Goal: Feedback & Contribution: Contribute content

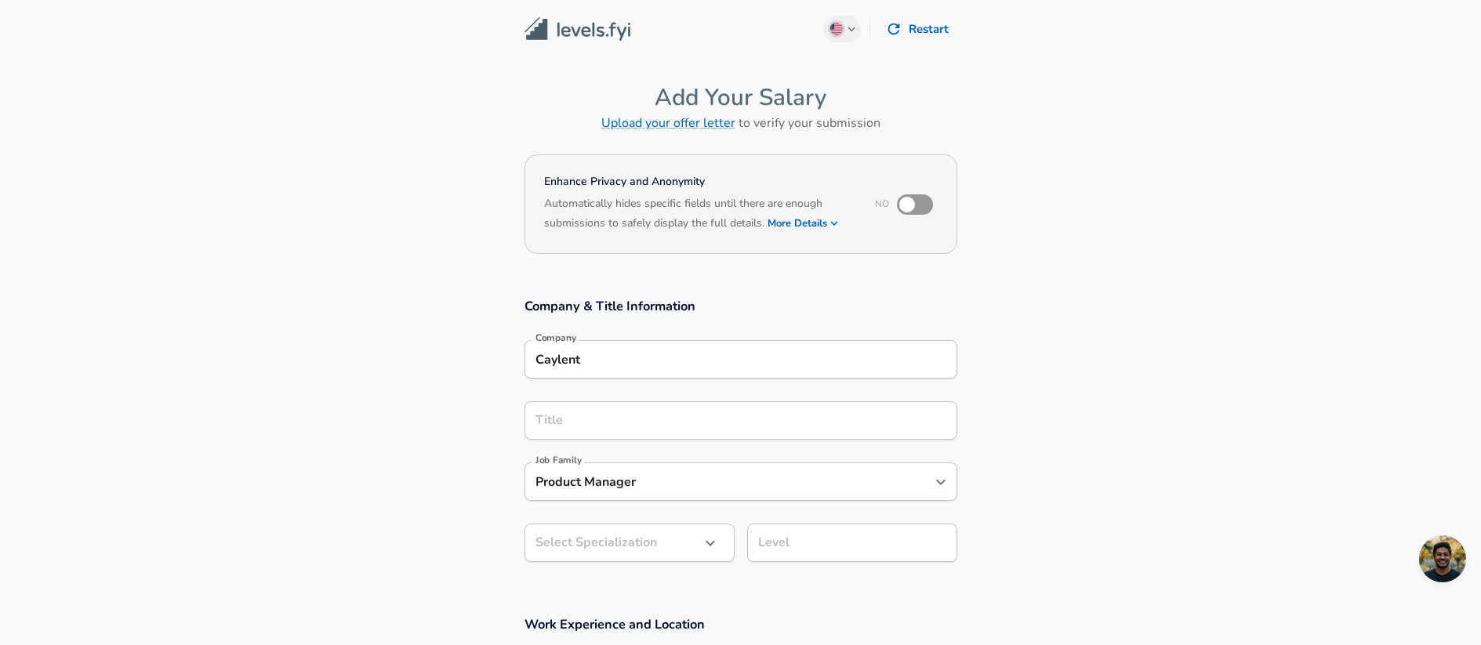
click at [640, 438] on div "Title" at bounding box center [741, 420] width 433 height 38
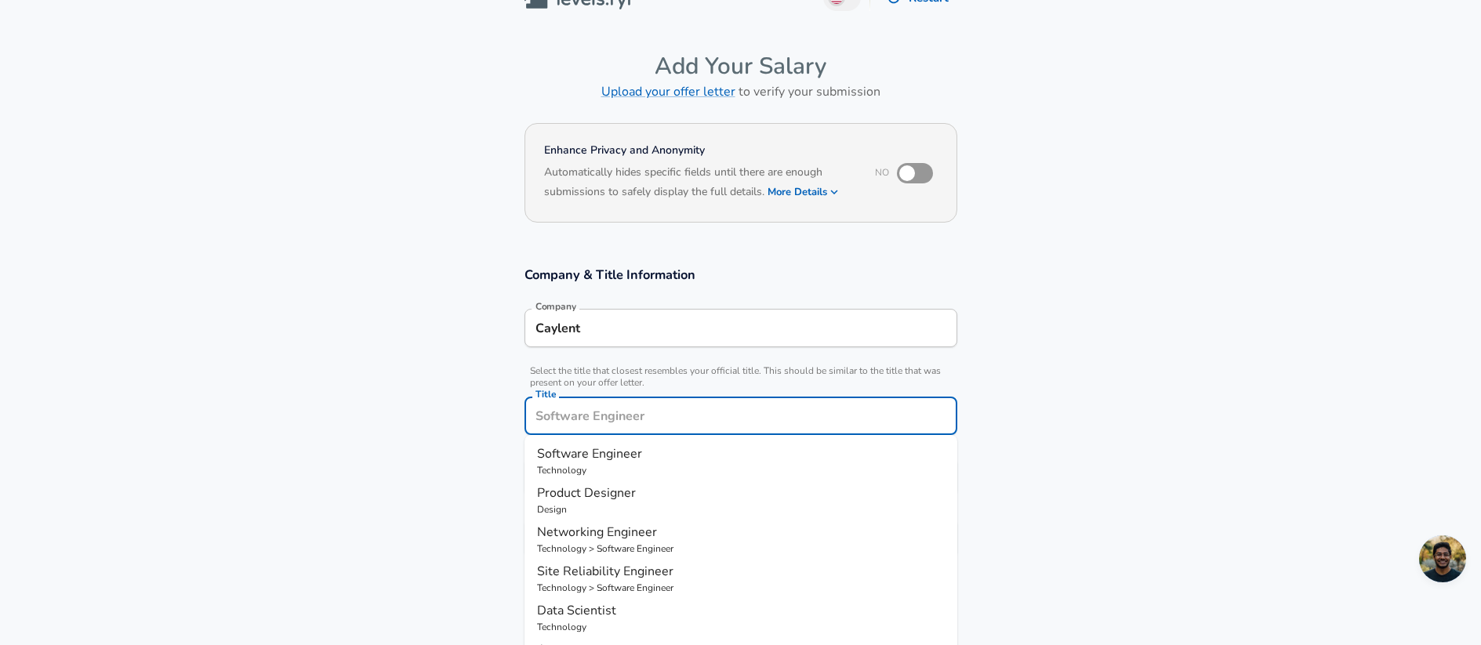
drag, startPoint x: 1040, startPoint y: 333, endPoint x: 1016, endPoint y: 337, distance: 23.8
click at [1040, 333] on section "Company & Title Information Company Caylent Company Select the title that close…" at bounding box center [740, 420] width 1481 height 345
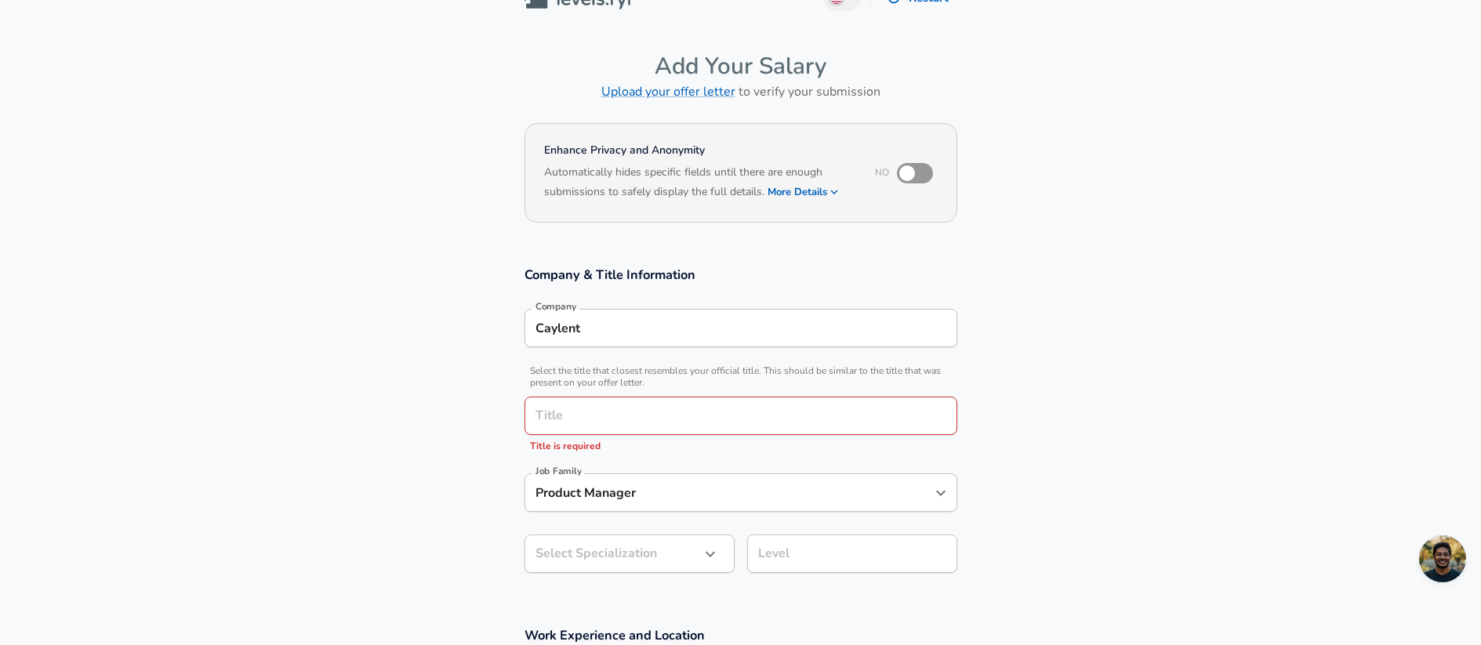
click at [775, 421] on input "Title" at bounding box center [741, 416] width 419 height 24
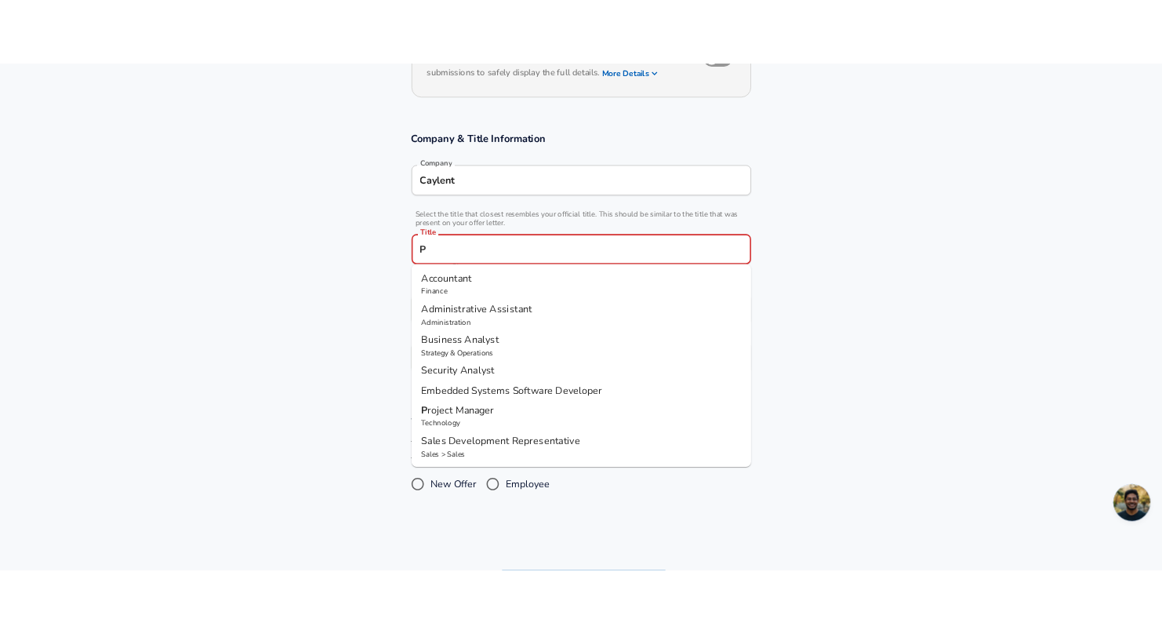
scroll to position [0, 0]
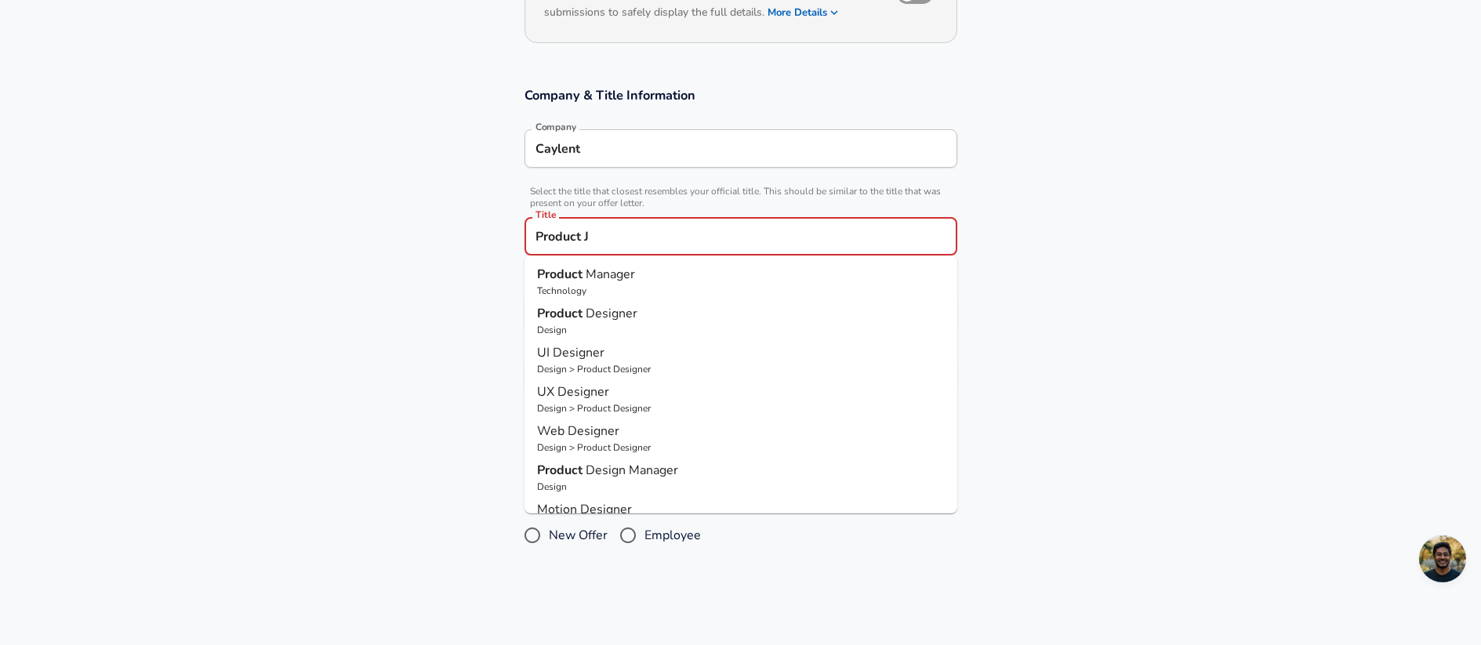
click at [606, 282] on span "Manager" at bounding box center [610, 274] width 49 height 17
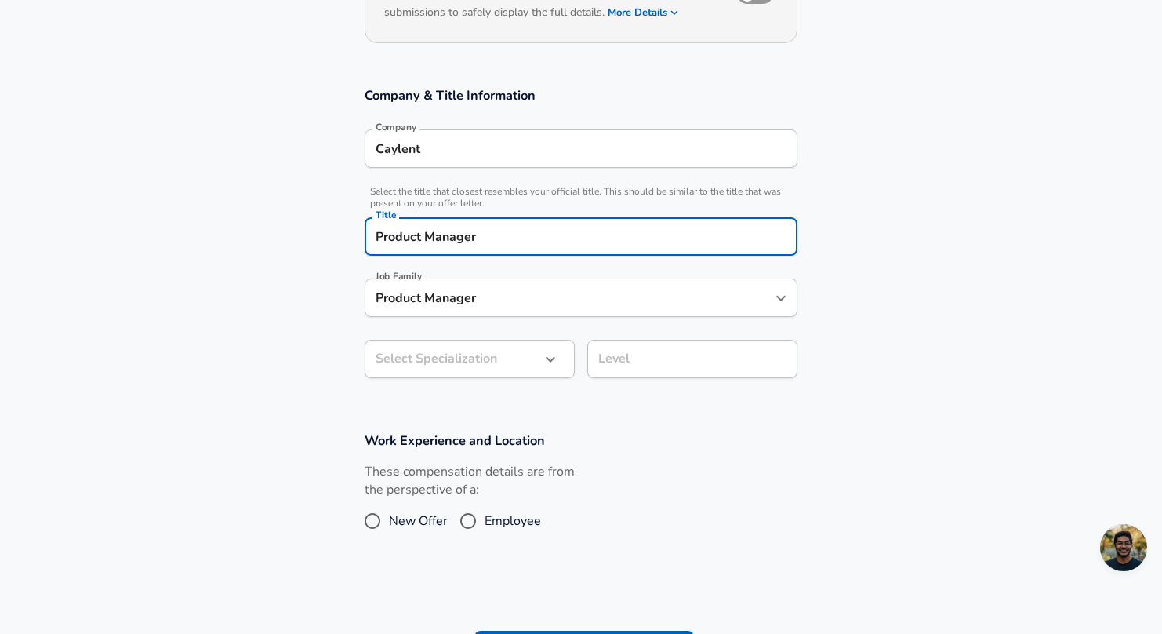
type input "Product Manager"
click at [498, 349] on body "English ([GEOGRAPHIC_DATA]) Change Restart Add Your Salary Upload your offer le…" at bounding box center [581, 106] width 1162 height 634
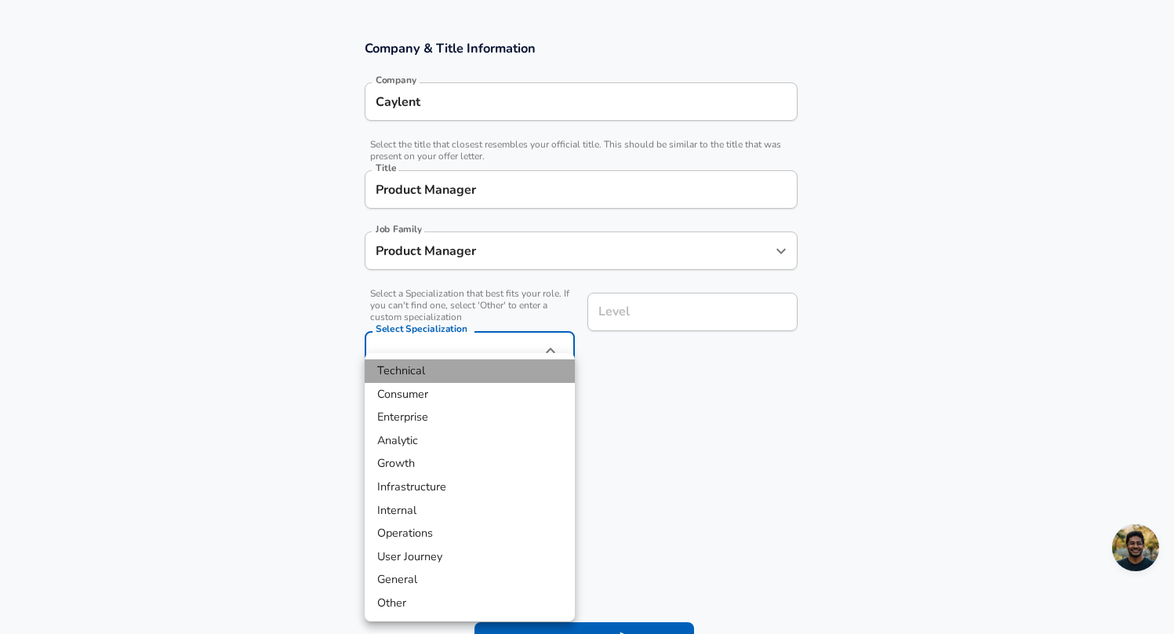
click at [488, 378] on li "Technical" at bounding box center [470, 371] width 210 height 24
type input "Technical"
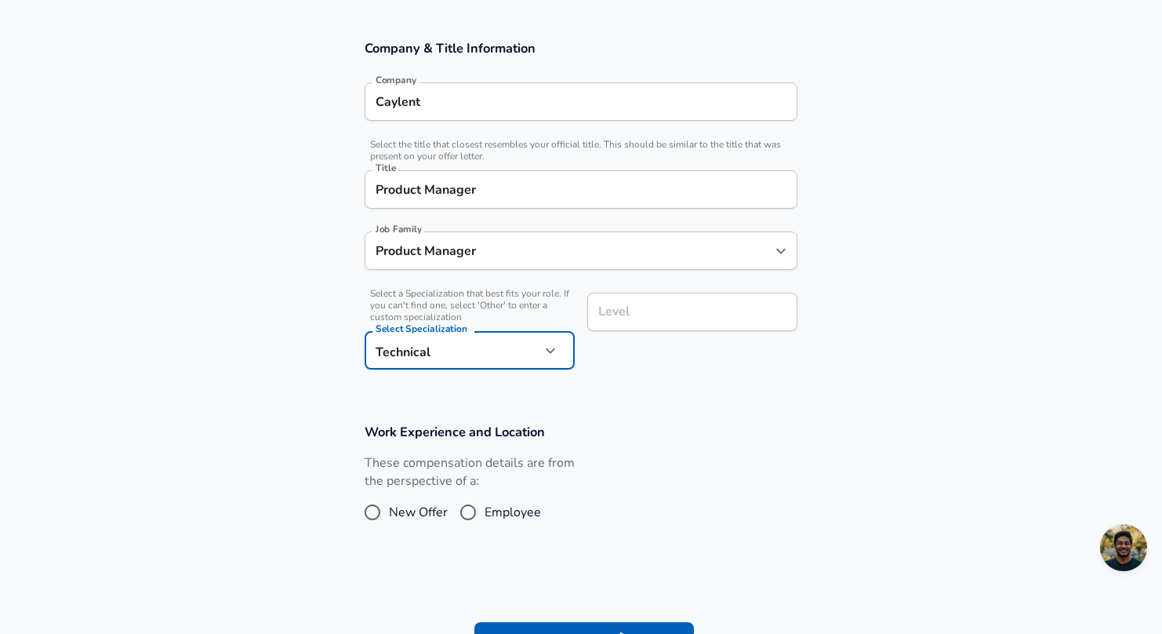
click at [676, 329] on div "Level" at bounding box center [692, 311] width 210 height 38
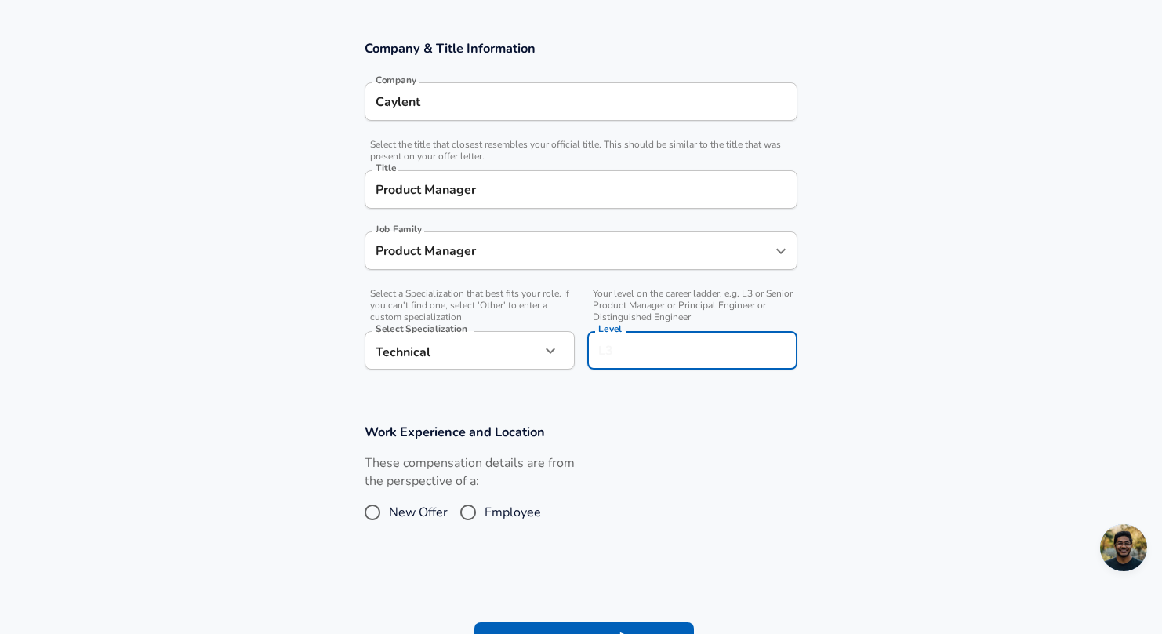
scroll to position [289, 0]
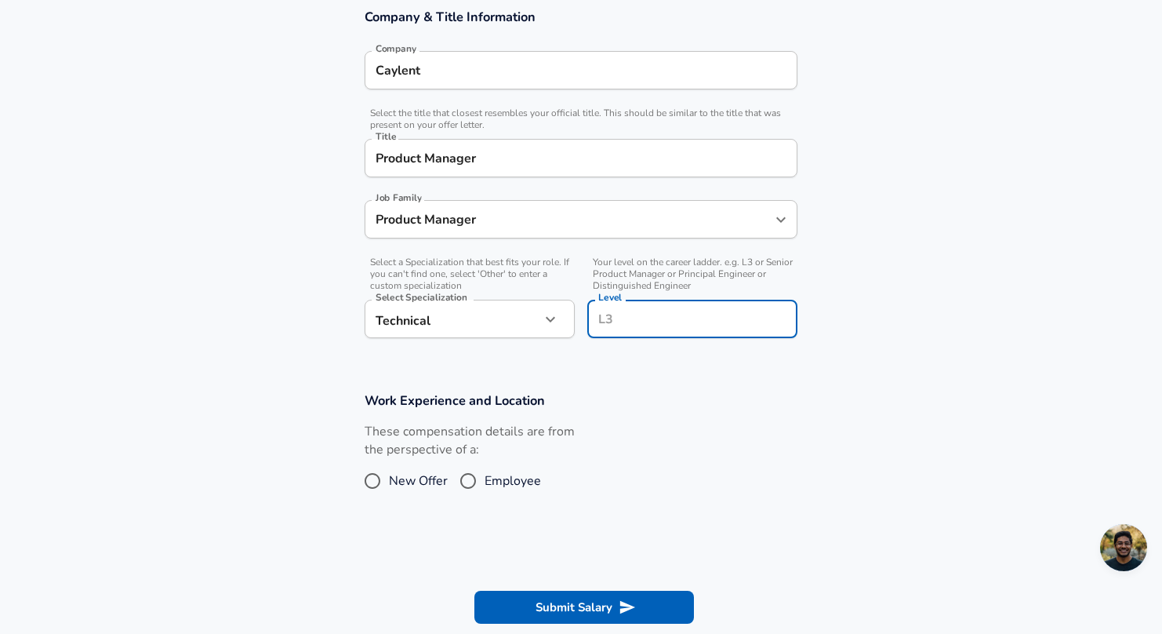
click at [651, 304] on div "Level Level" at bounding box center [692, 317] width 210 height 61
type input "P4"
click at [498, 470] on label "Employee" at bounding box center [496, 480] width 89 height 25
click at [485, 470] on input "Employee" at bounding box center [468, 480] width 33 height 25
radio input "true"
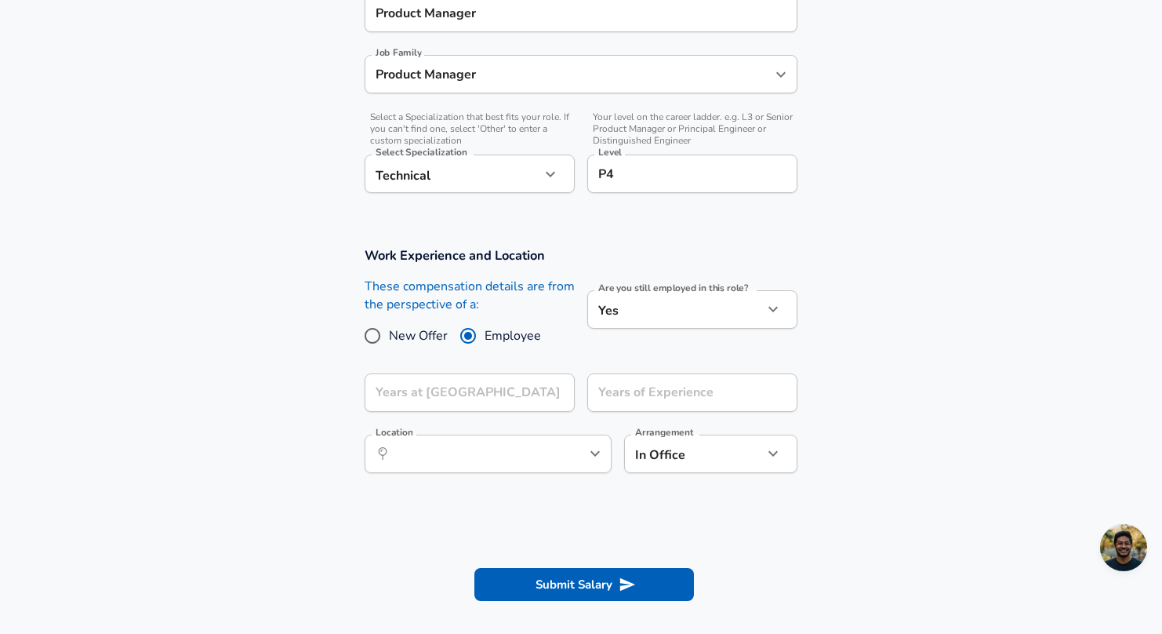
scroll to position [439, 0]
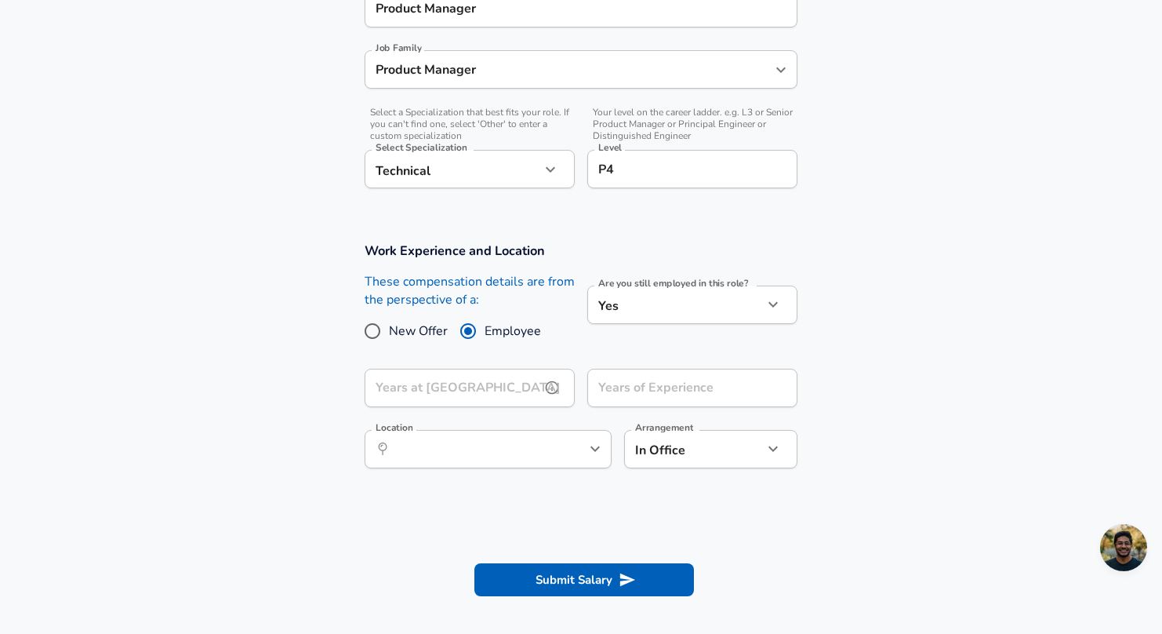
click at [487, 394] on input "Years at [GEOGRAPHIC_DATA]" at bounding box center [453, 388] width 176 height 38
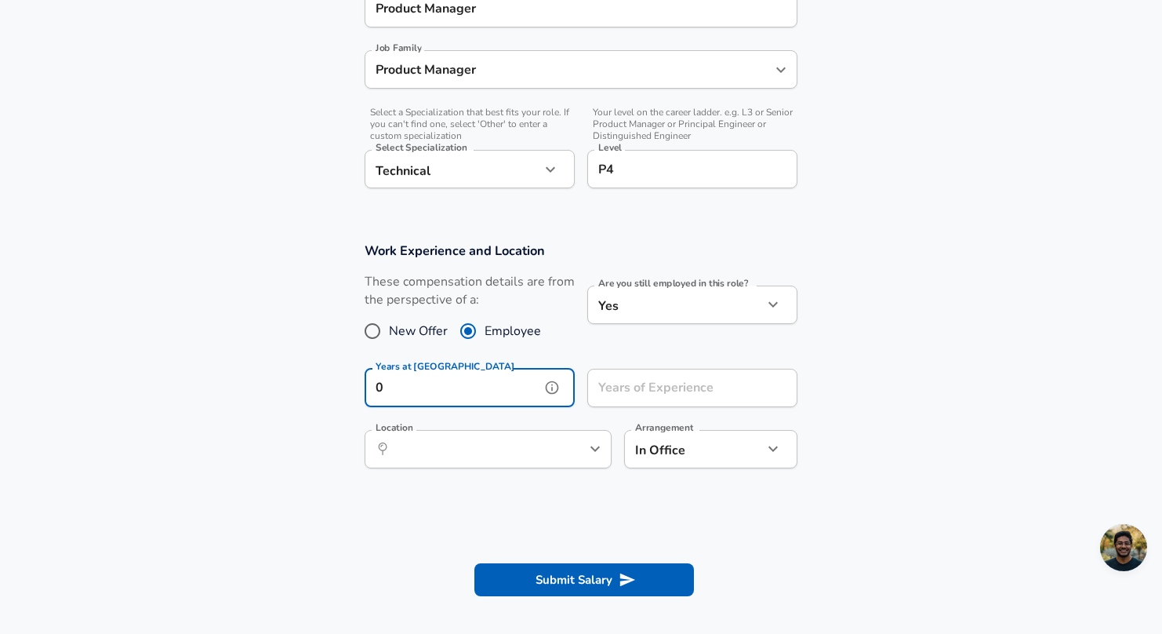
type input "0"
click at [665, 400] on input "Years of Experience" at bounding box center [675, 388] width 176 height 38
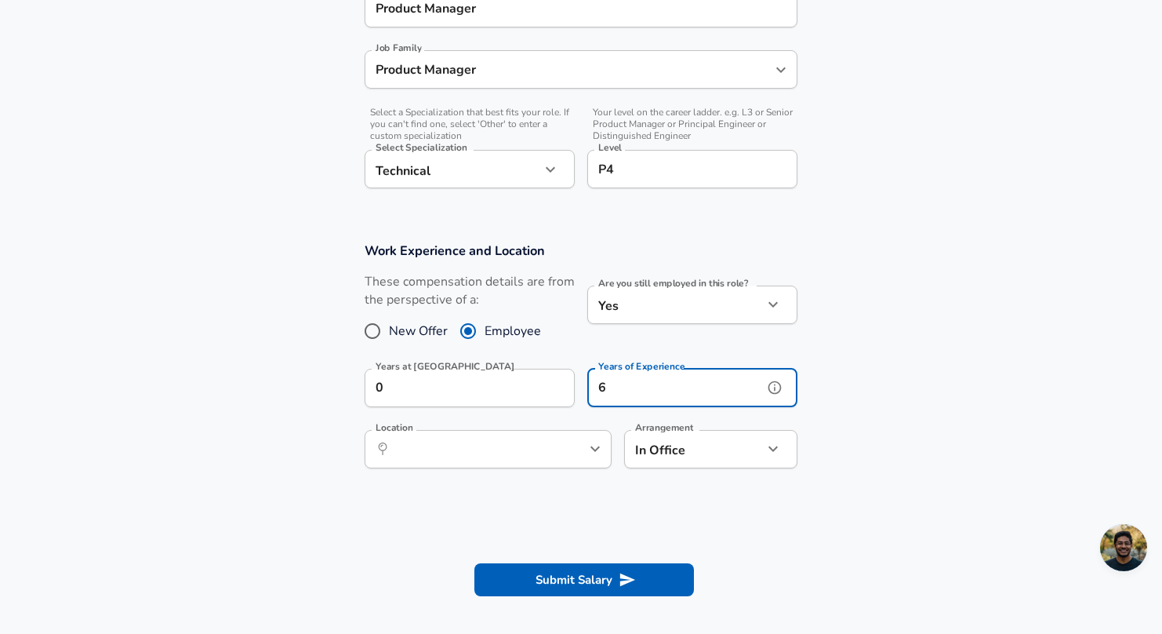
type input "6"
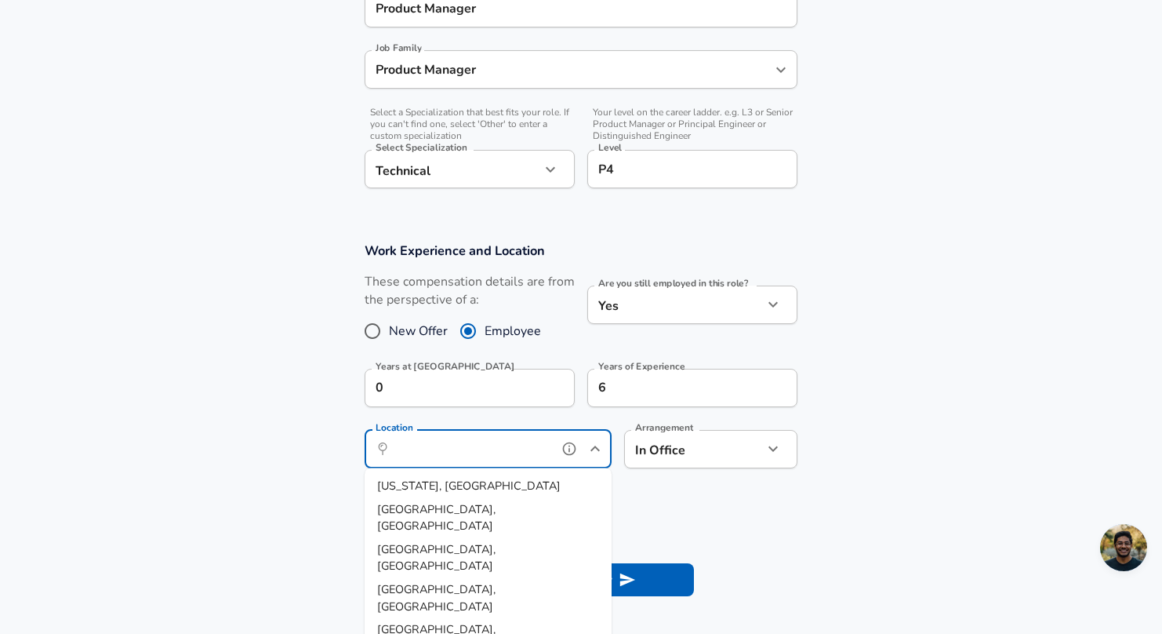
click at [500, 444] on input "Location" at bounding box center [471, 449] width 161 height 24
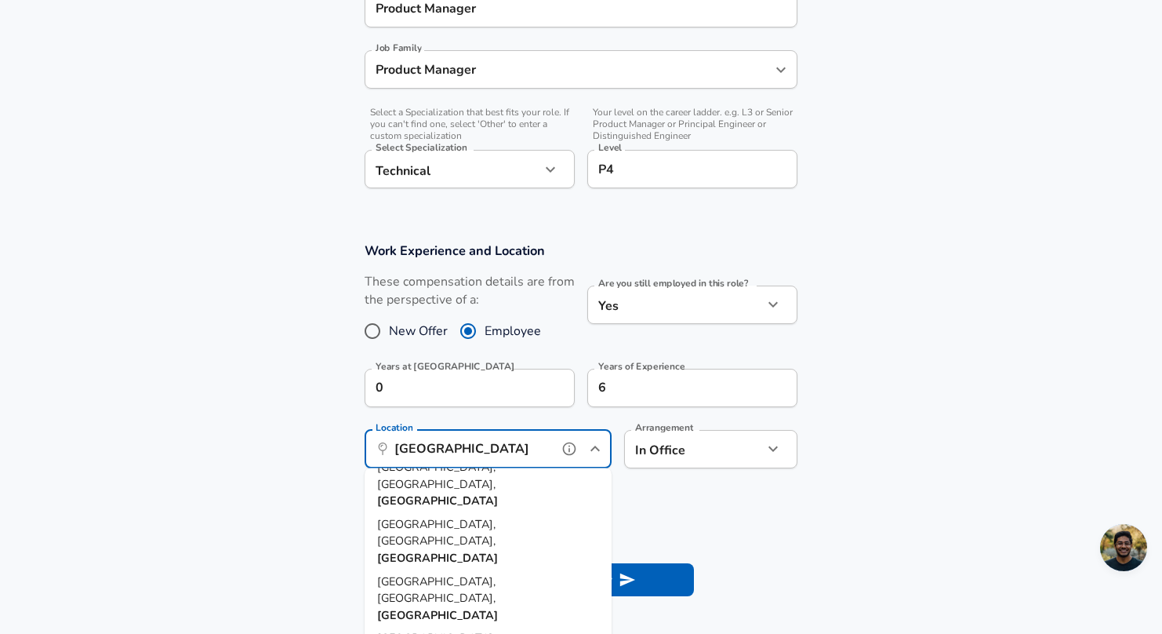
scroll to position [20, 0]
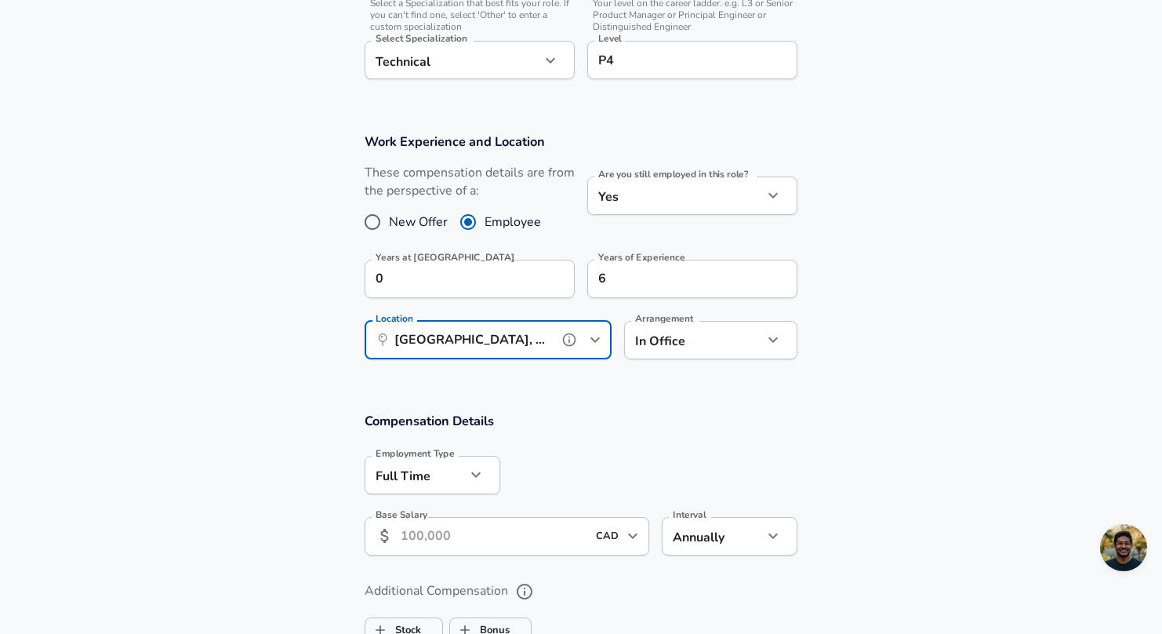
scroll to position [563, 0]
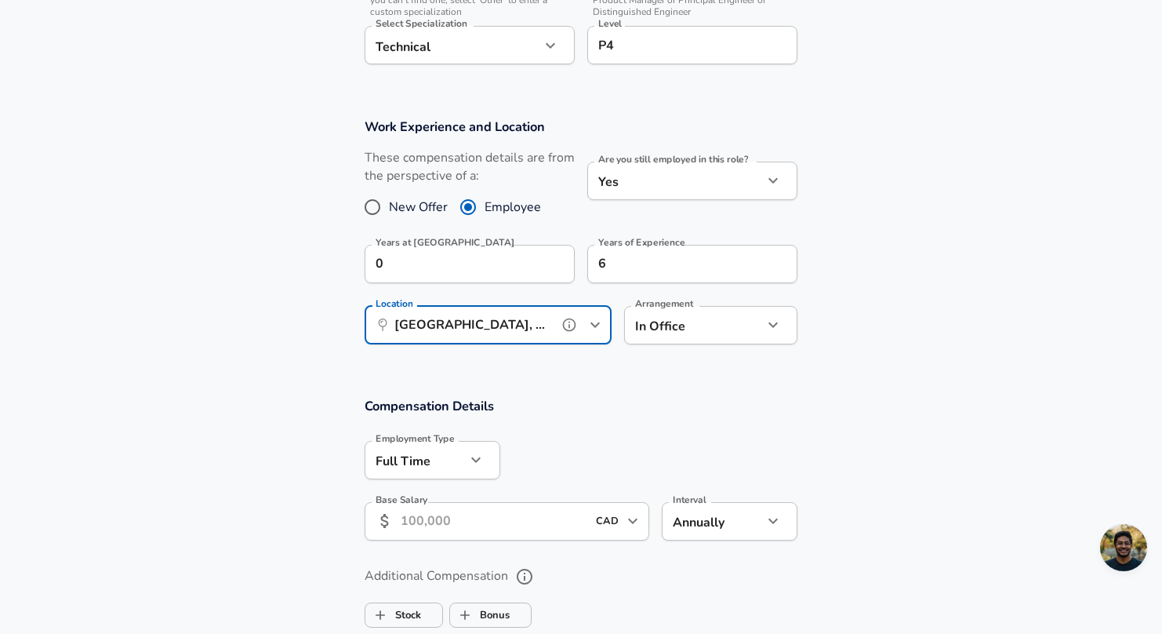
type input "[GEOGRAPHIC_DATA], [GEOGRAPHIC_DATA], [GEOGRAPHIC_DATA]"
click at [546, 515] on input "Base Salary" at bounding box center [494, 521] width 186 height 38
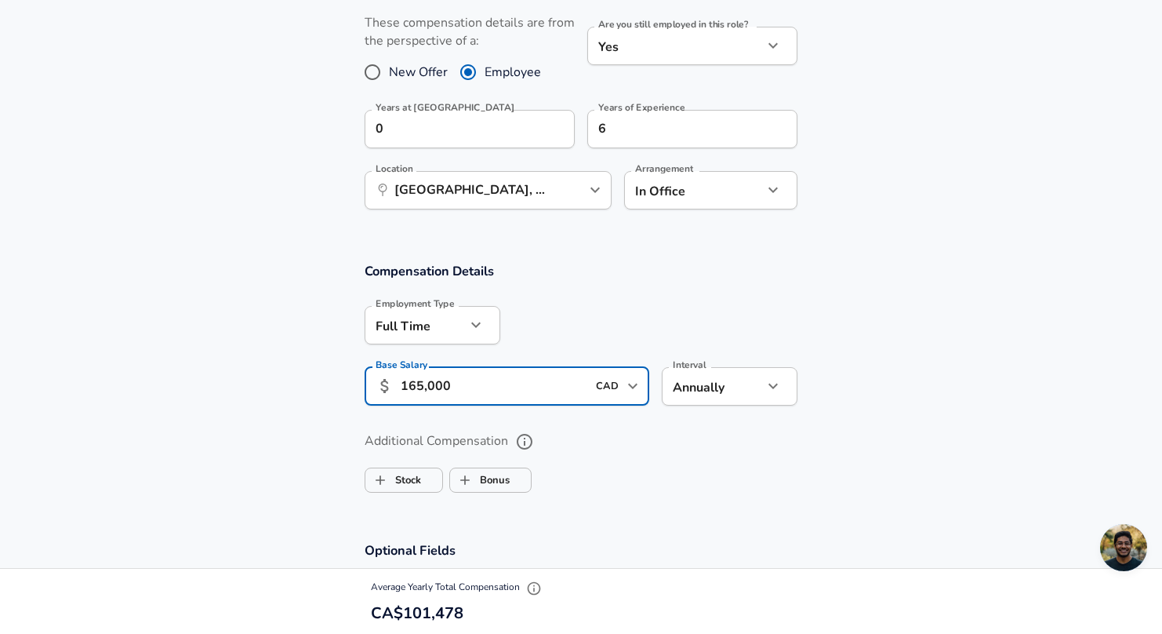
scroll to position [800, 0]
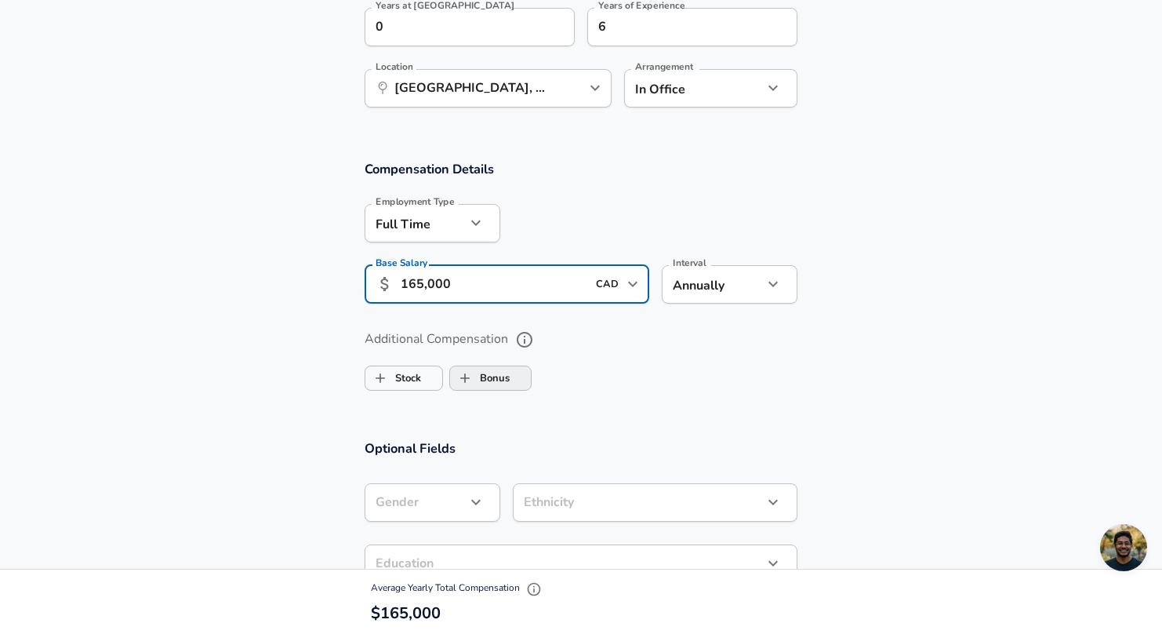
type input "165,000"
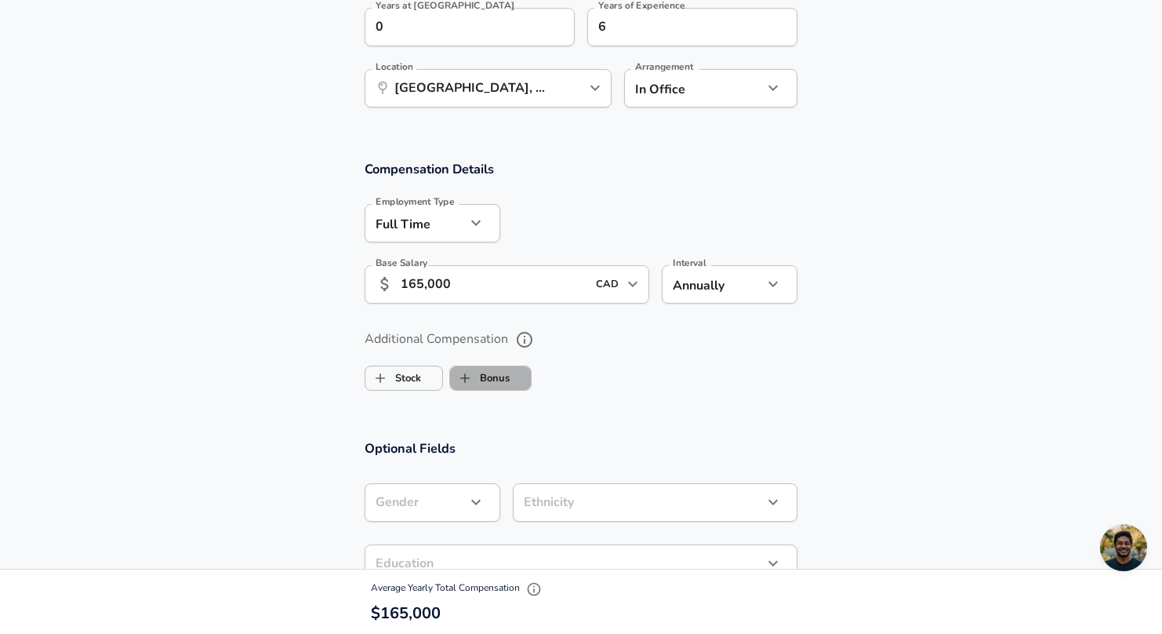
click at [497, 385] on label "Bonus" at bounding box center [480, 378] width 60 height 30
checkbox input "true"
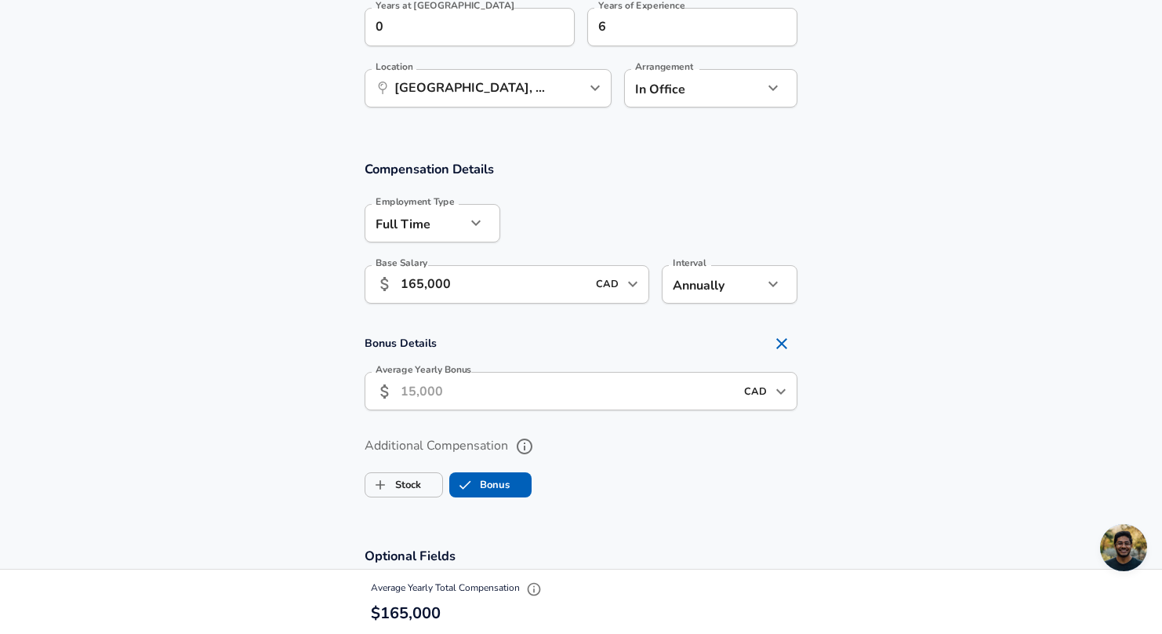
click at [485, 394] on input "Average Yearly Bonus" at bounding box center [568, 391] width 334 height 38
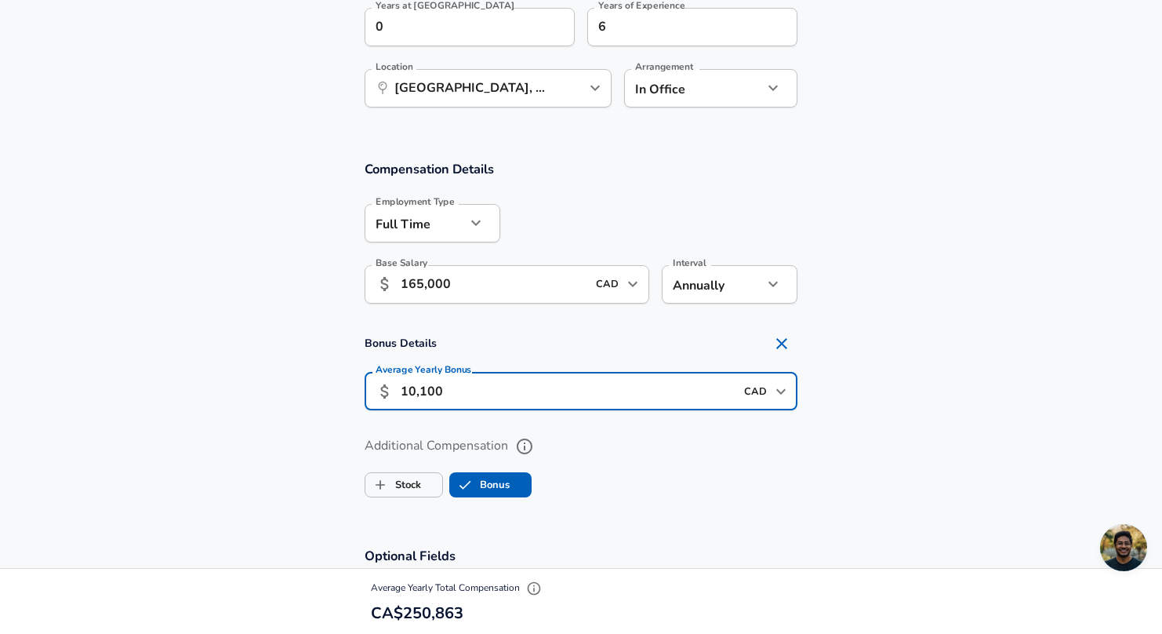
type input "10,100"
click at [910, 373] on section "Bonus Details Average Yearly Bonus ​ 10,100 CAD ​ Average Yearly Bonus" at bounding box center [581, 374] width 1162 height 93
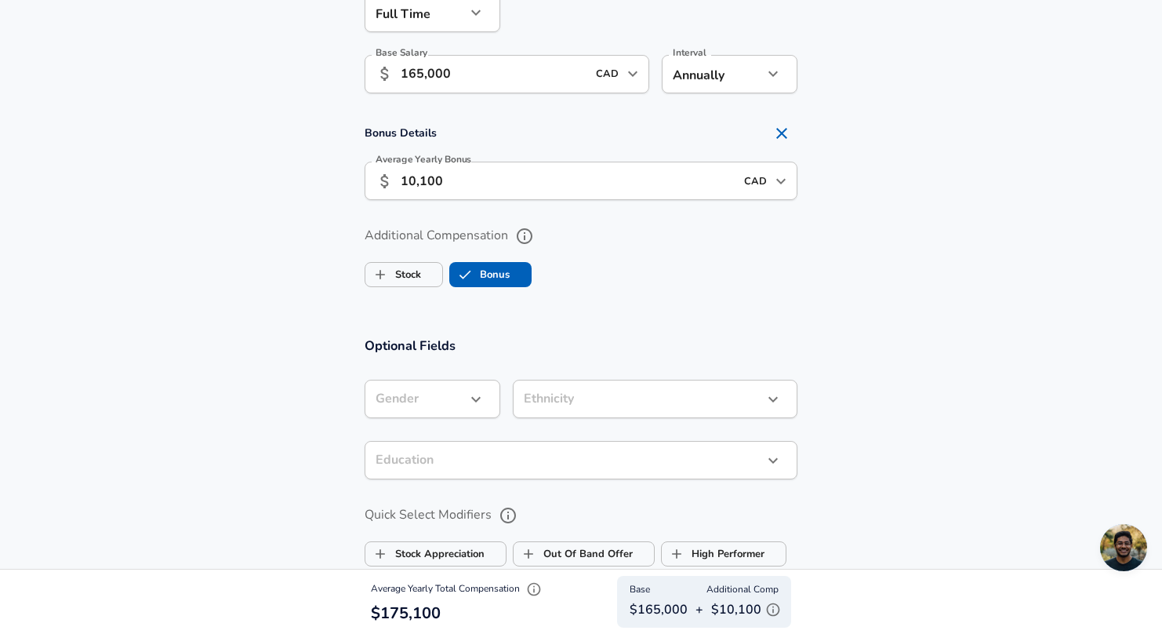
scroll to position [1012, 0]
click at [432, 282] on span "Stock" at bounding box center [403, 273] width 77 height 30
checkbox input "true"
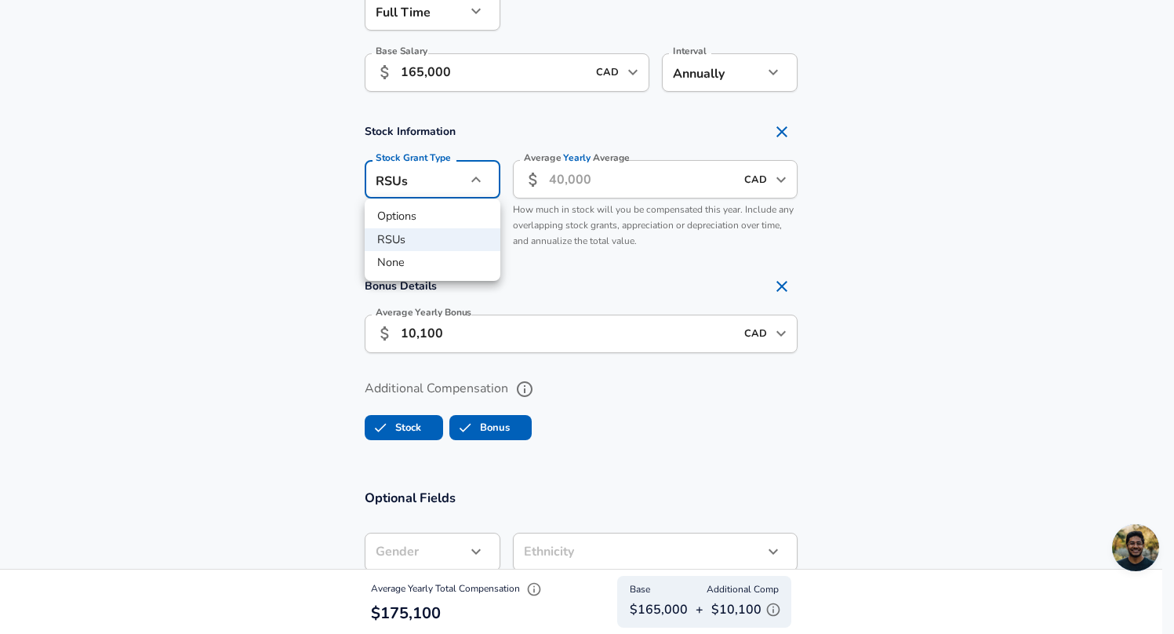
click at [576, 176] on div at bounding box center [587, 317] width 1174 height 634
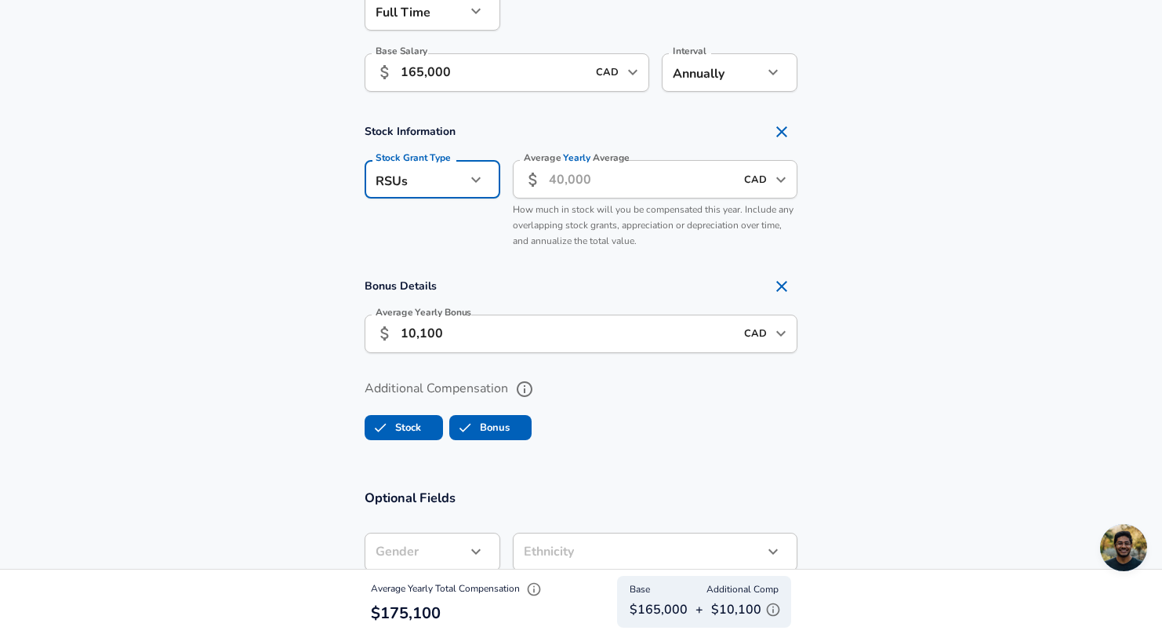
click at [565, 186] on input "Average Yearly Average" at bounding box center [642, 179] width 186 height 38
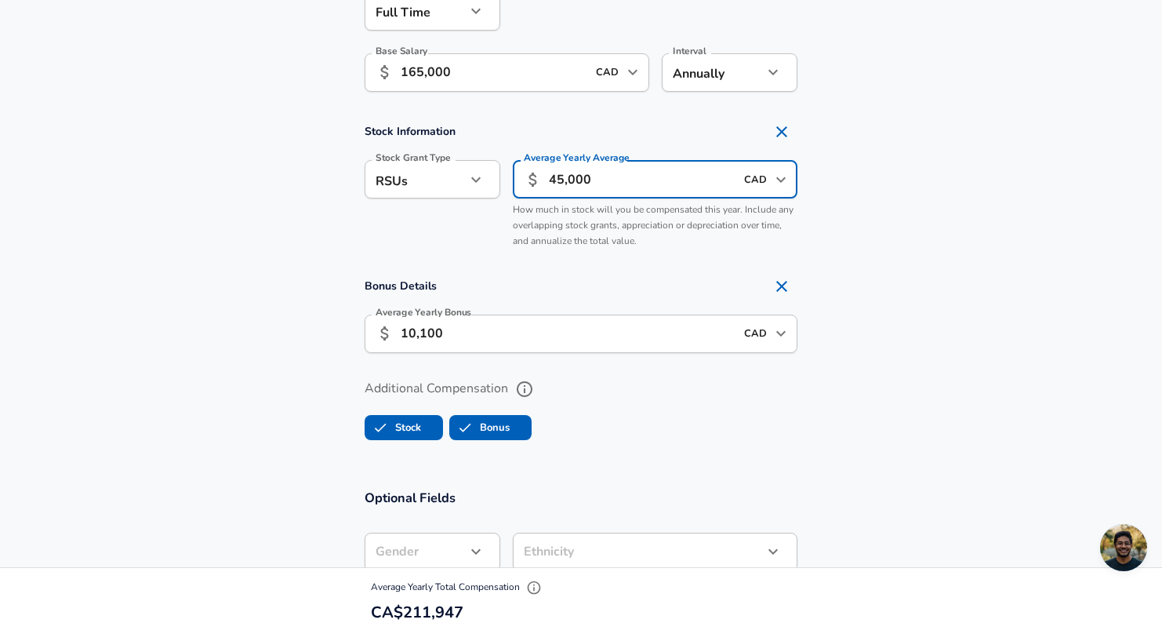
type input "45,000"
click at [961, 259] on section "Compensation Details Employment Type [DEMOGRAPHIC_DATA] full_time Employment Ty…" at bounding box center [581, 201] width 1162 height 540
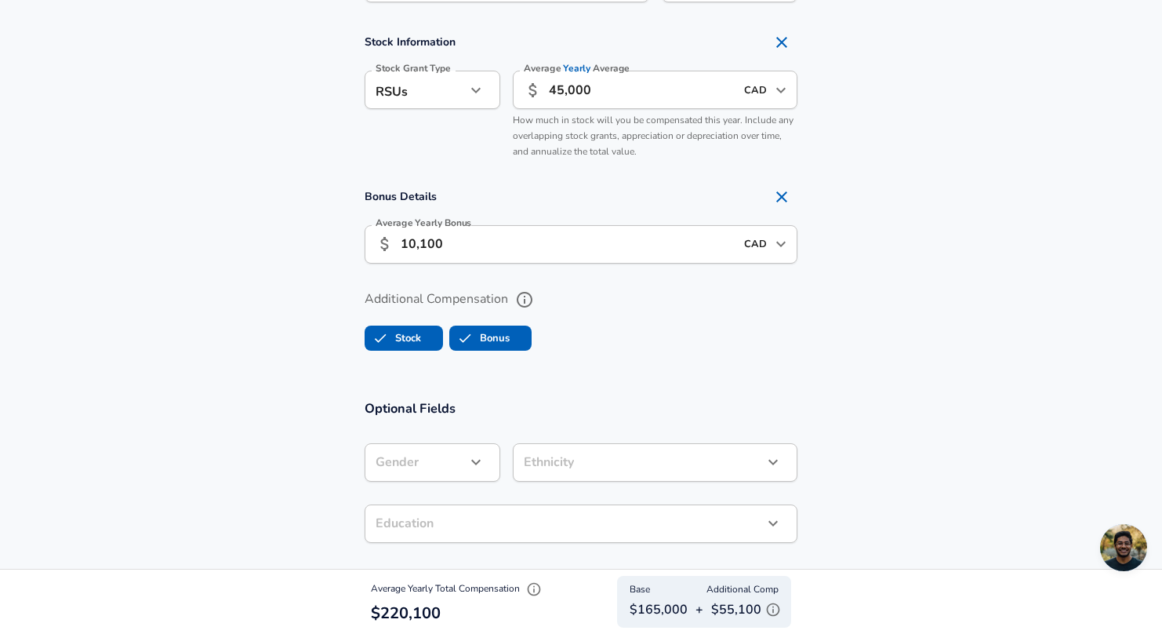
scroll to position [1129, 0]
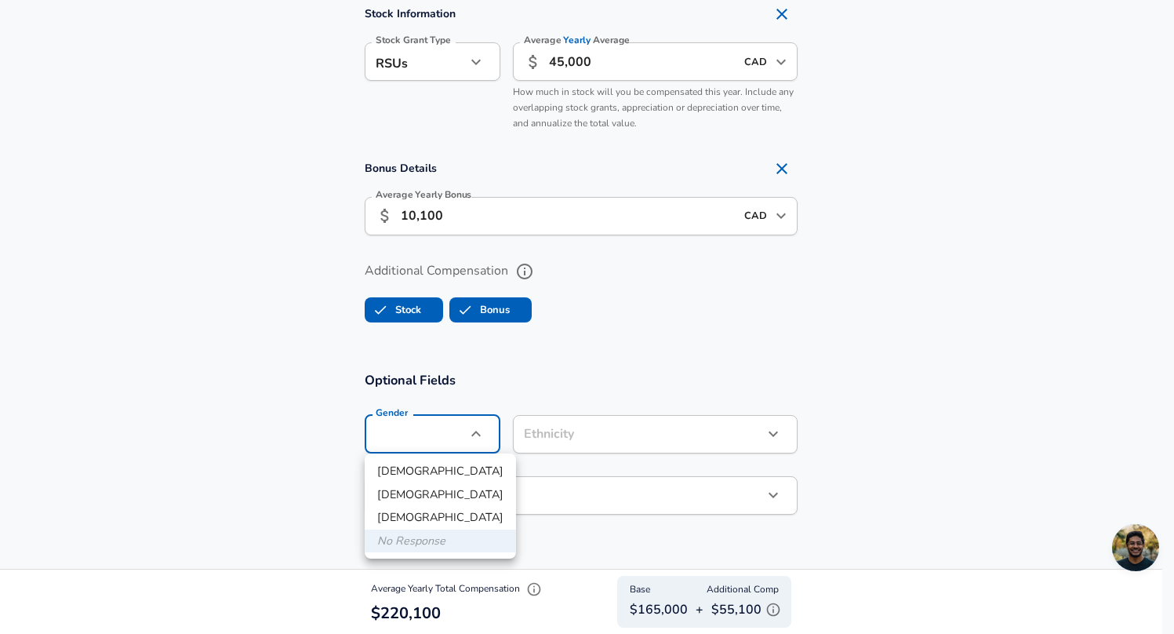
click at [394, 483] on li "[DEMOGRAPHIC_DATA]" at bounding box center [440, 495] width 151 height 24
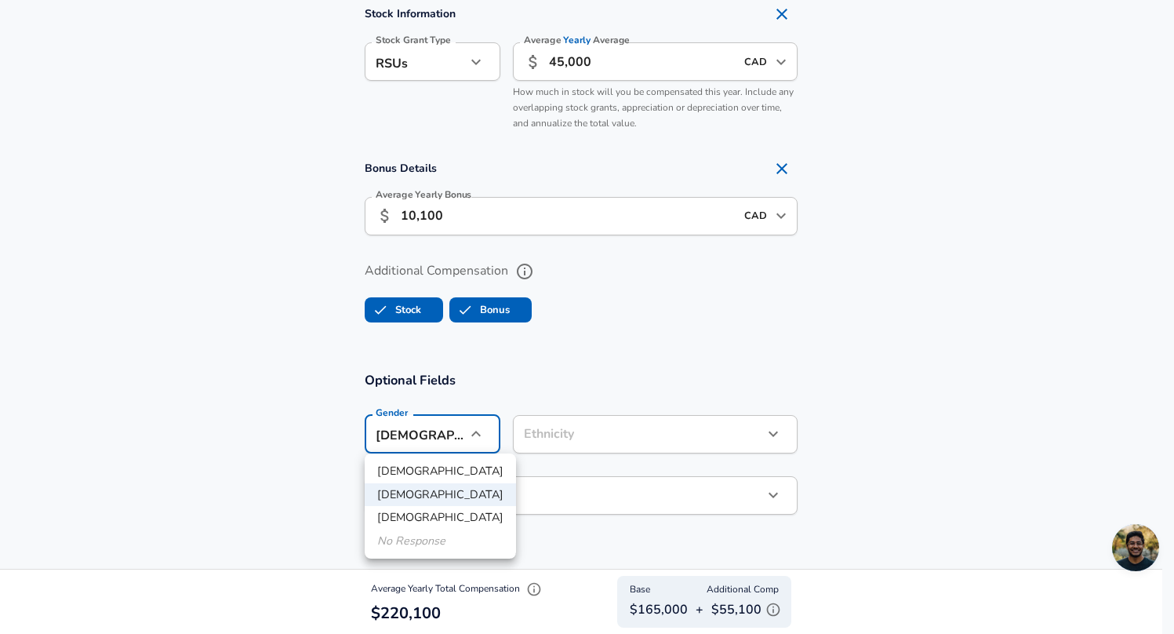
click at [398, 474] on li "[DEMOGRAPHIC_DATA]" at bounding box center [440, 472] width 151 height 24
type input "[DEMOGRAPHIC_DATA]"
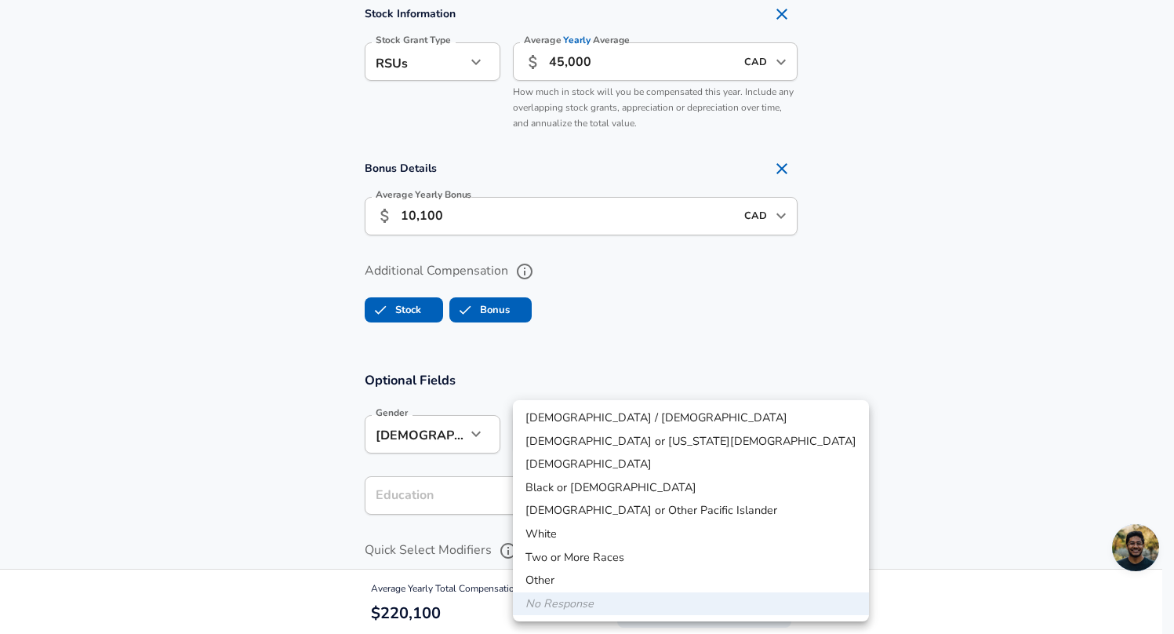
click at [546, 543] on li "White" at bounding box center [691, 534] width 356 height 24
type input "White"
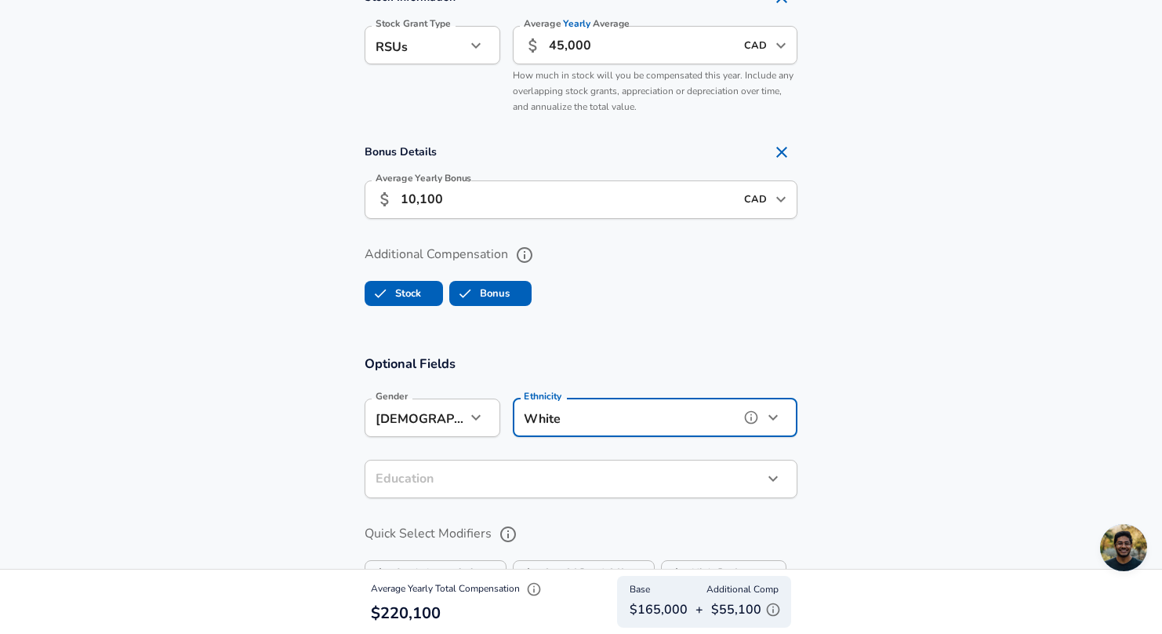
scroll to position [1149, 0]
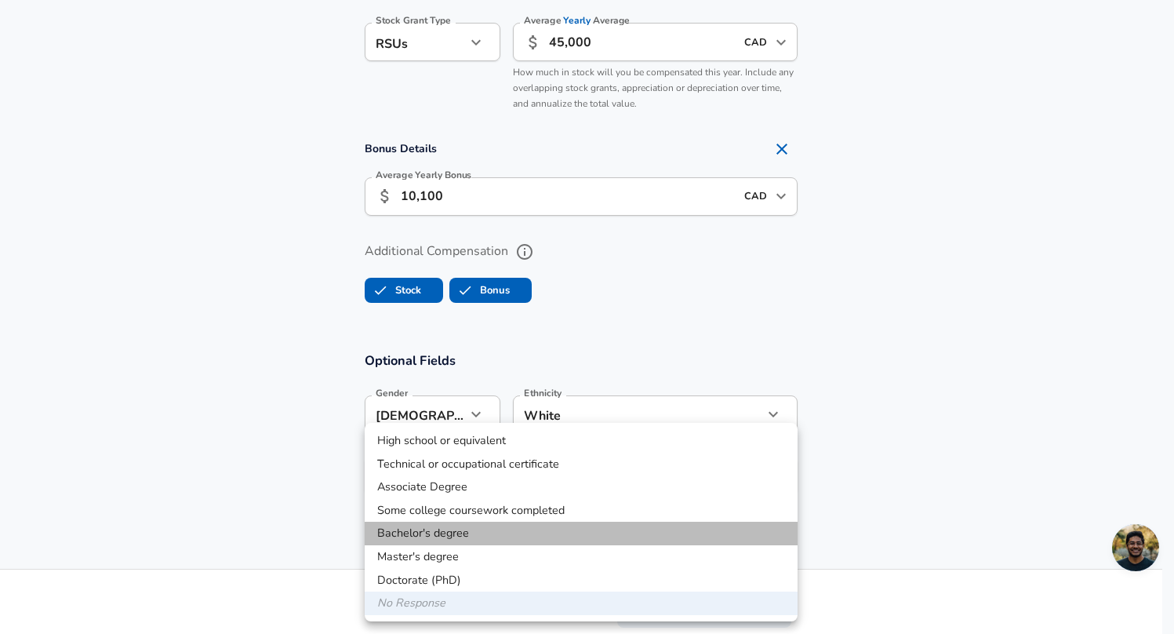
click at [451, 530] on li "Bachelor's degree" at bounding box center [581, 533] width 433 height 24
type input "Bachelors degree"
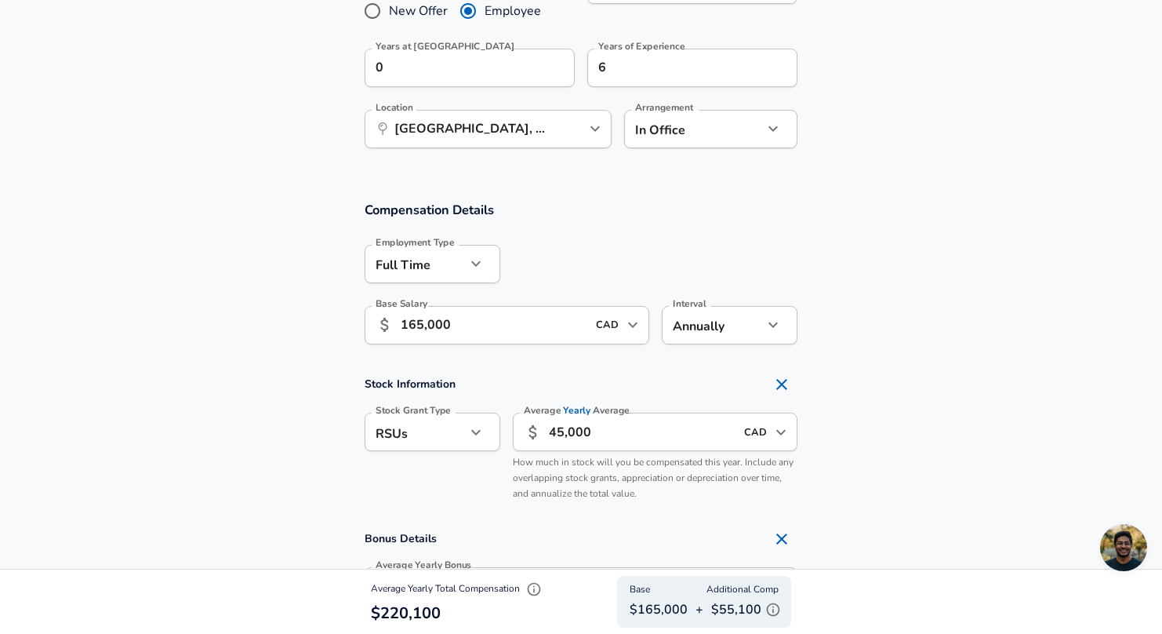
scroll to position [751, 0]
